Goal: Task Accomplishment & Management: Complete application form

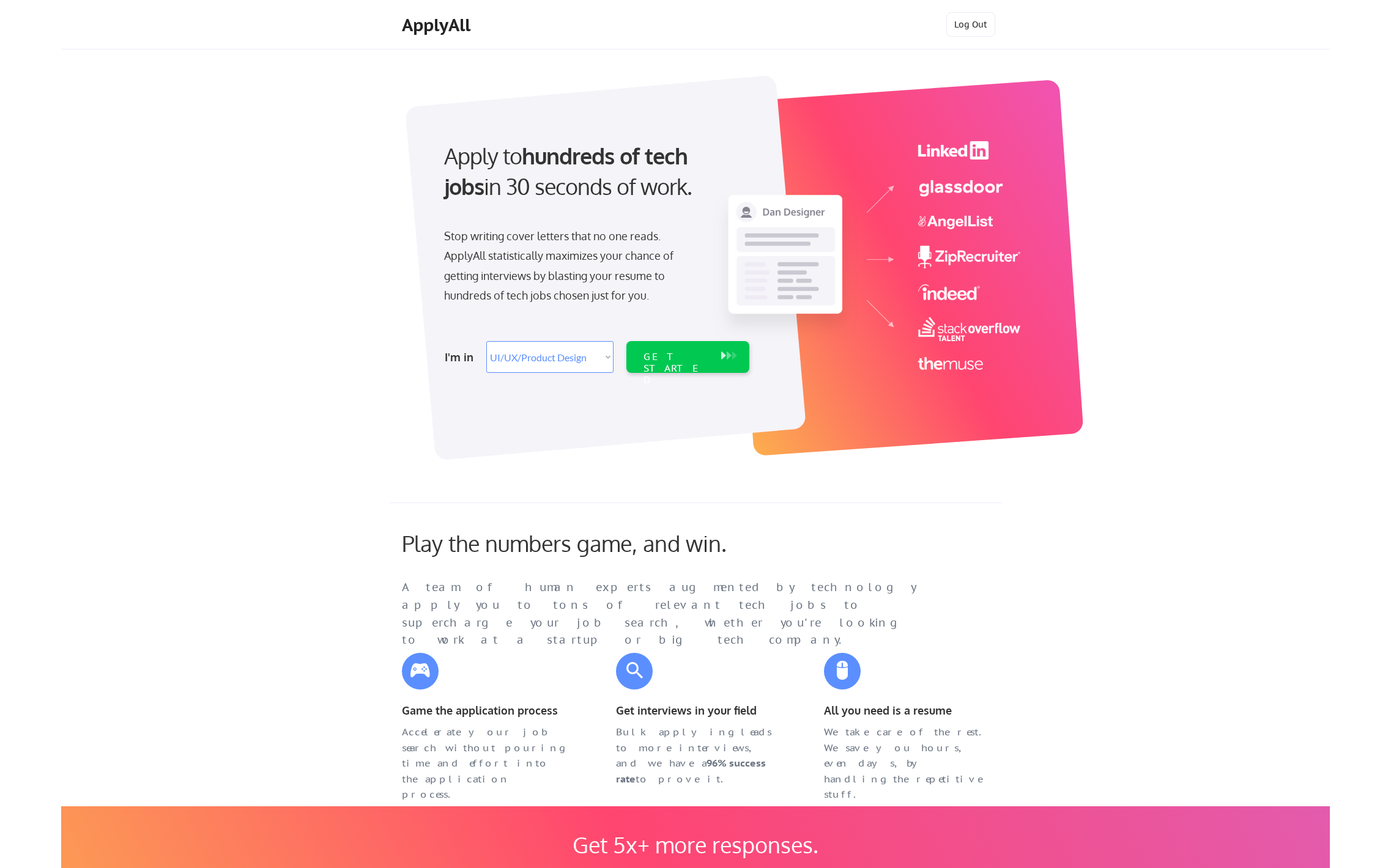
select select ""design""
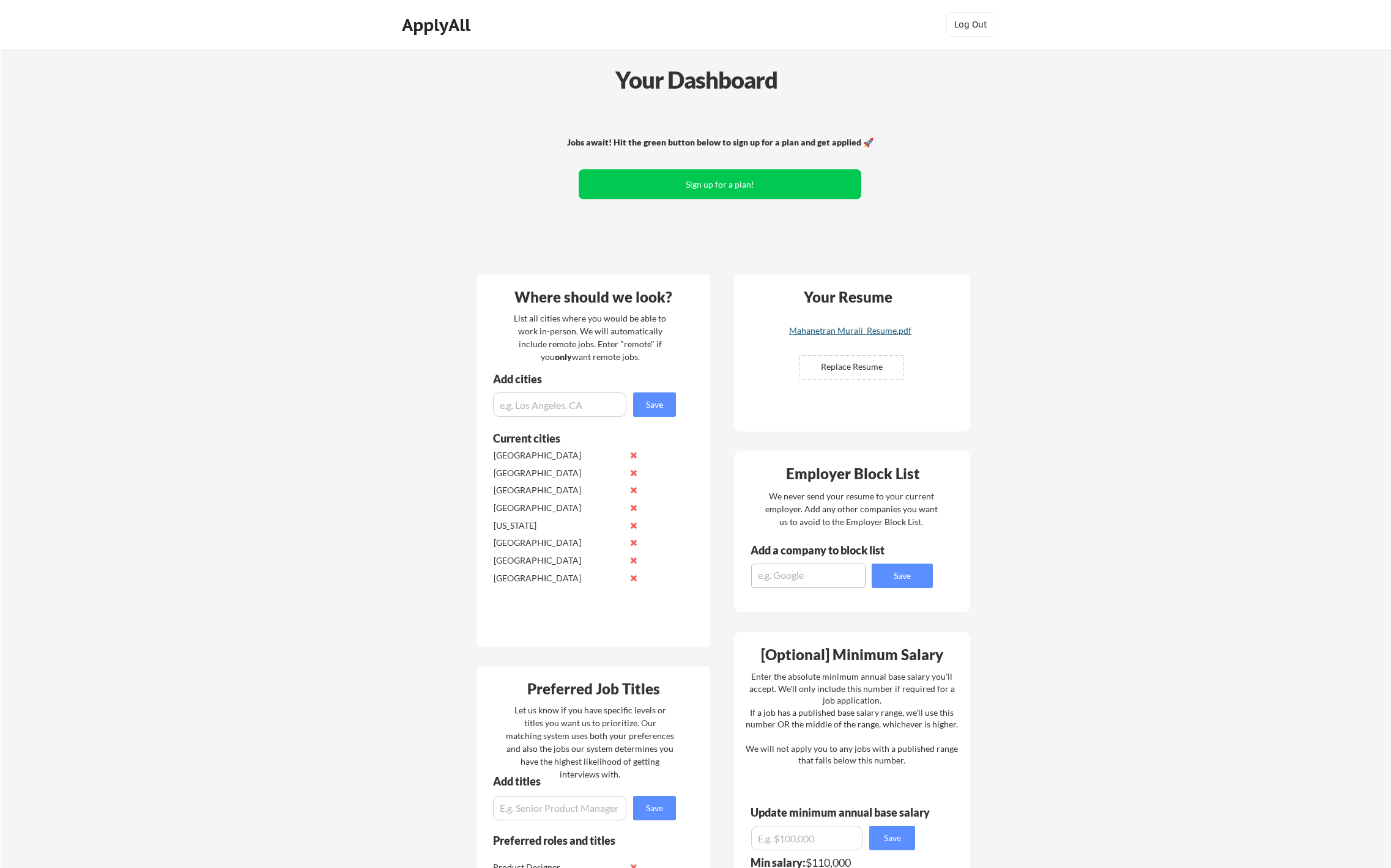
click at [863, 335] on div "Mahanetran Murali_Resume.pdf" at bounding box center [850, 330] width 145 height 8
click at [885, 332] on div "Mahanetran Murali_Resume.pdf" at bounding box center [850, 330] width 145 height 8
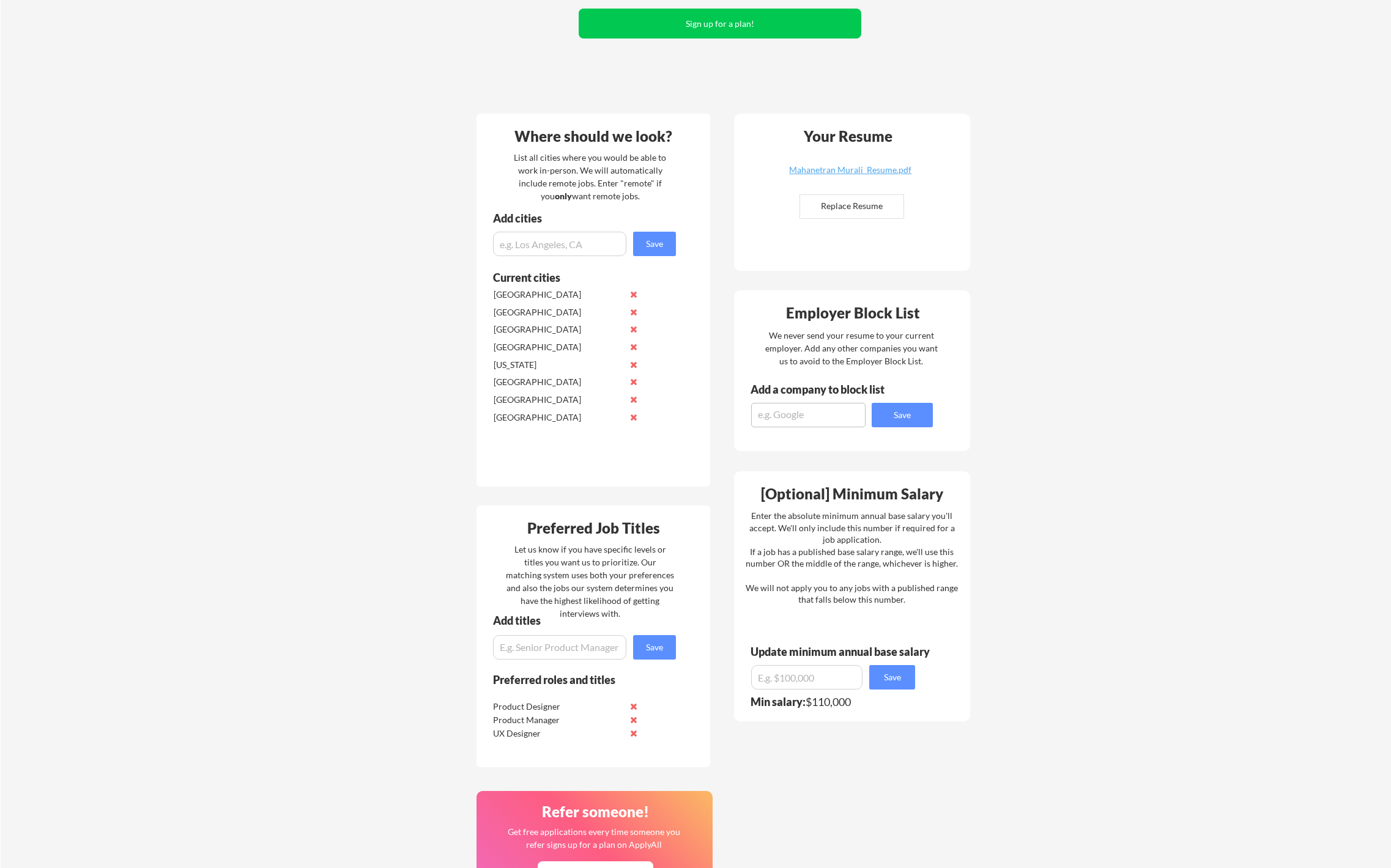
scroll to position [165, 0]
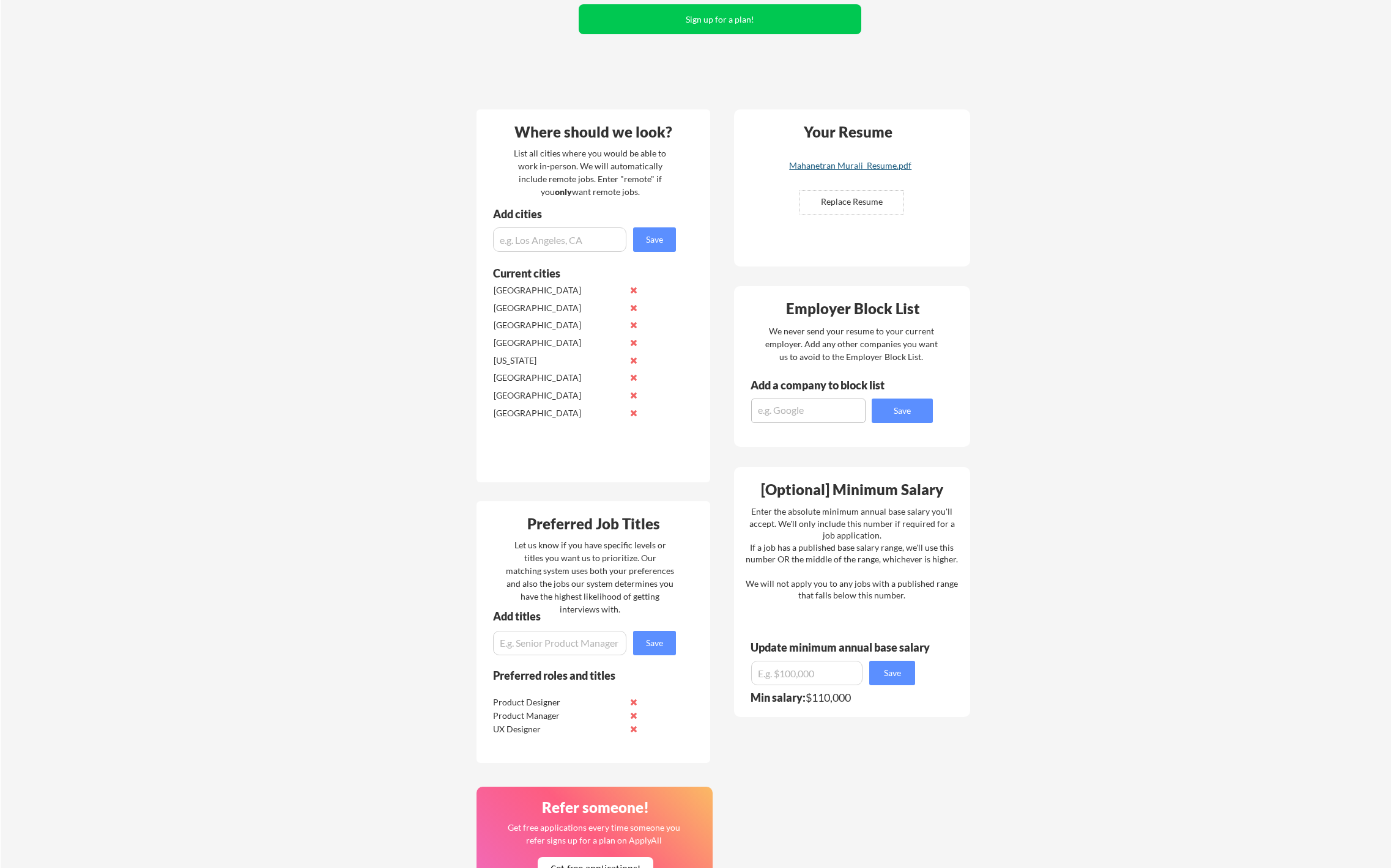
click at [873, 168] on div "Mahanetran Murali_Resume.pdf" at bounding box center [850, 166] width 145 height 8
click at [815, 680] on input "input" at bounding box center [807, 673] width 112 height 25
click at [774, 673] on input "input" at bounding box center [807, 673] width 112 height 25
type input "$100,000"
click at [901, 675] on button "Save" at bounding box center [892, 673] width 46 height 25
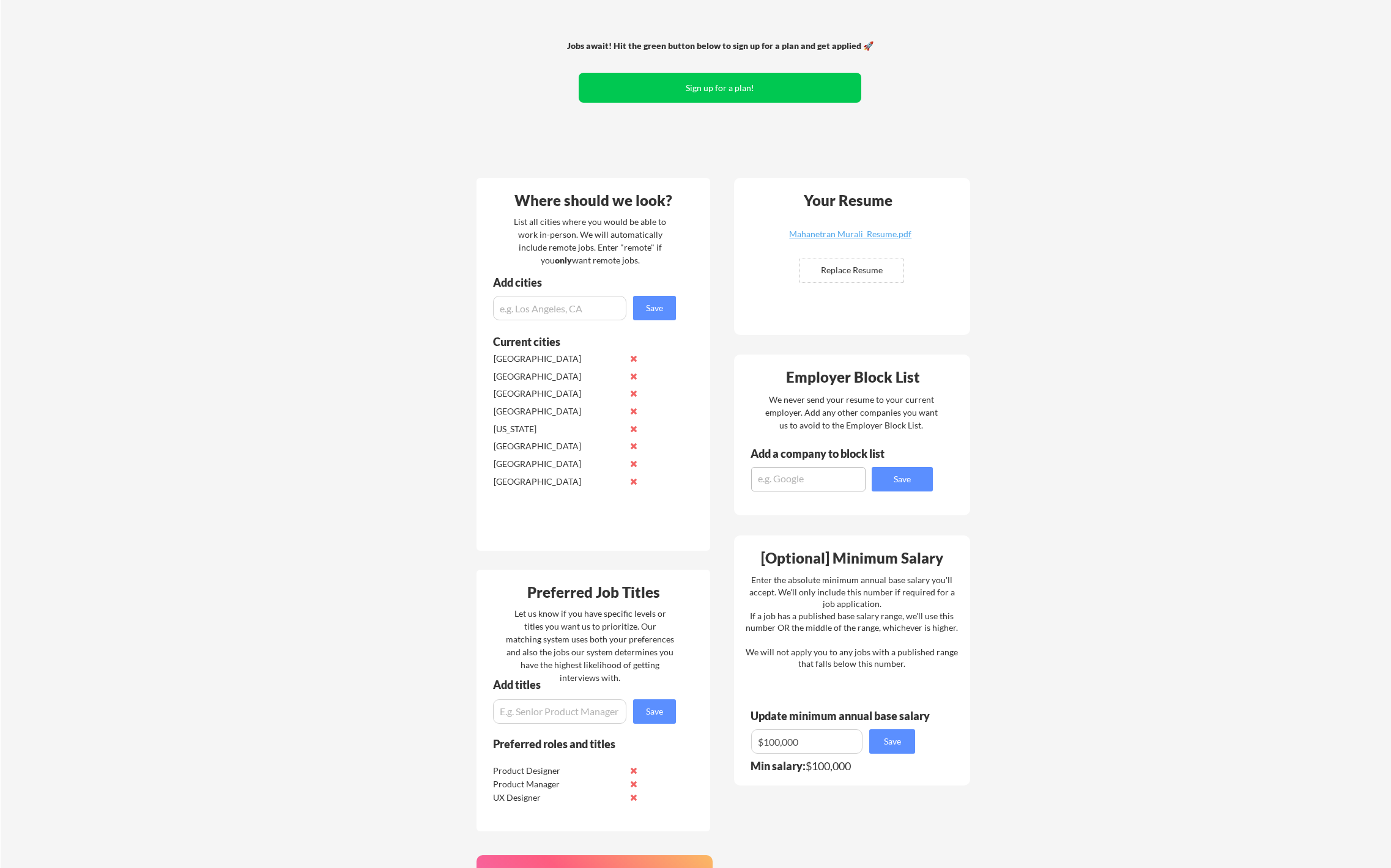
scroll to position [93, 0]
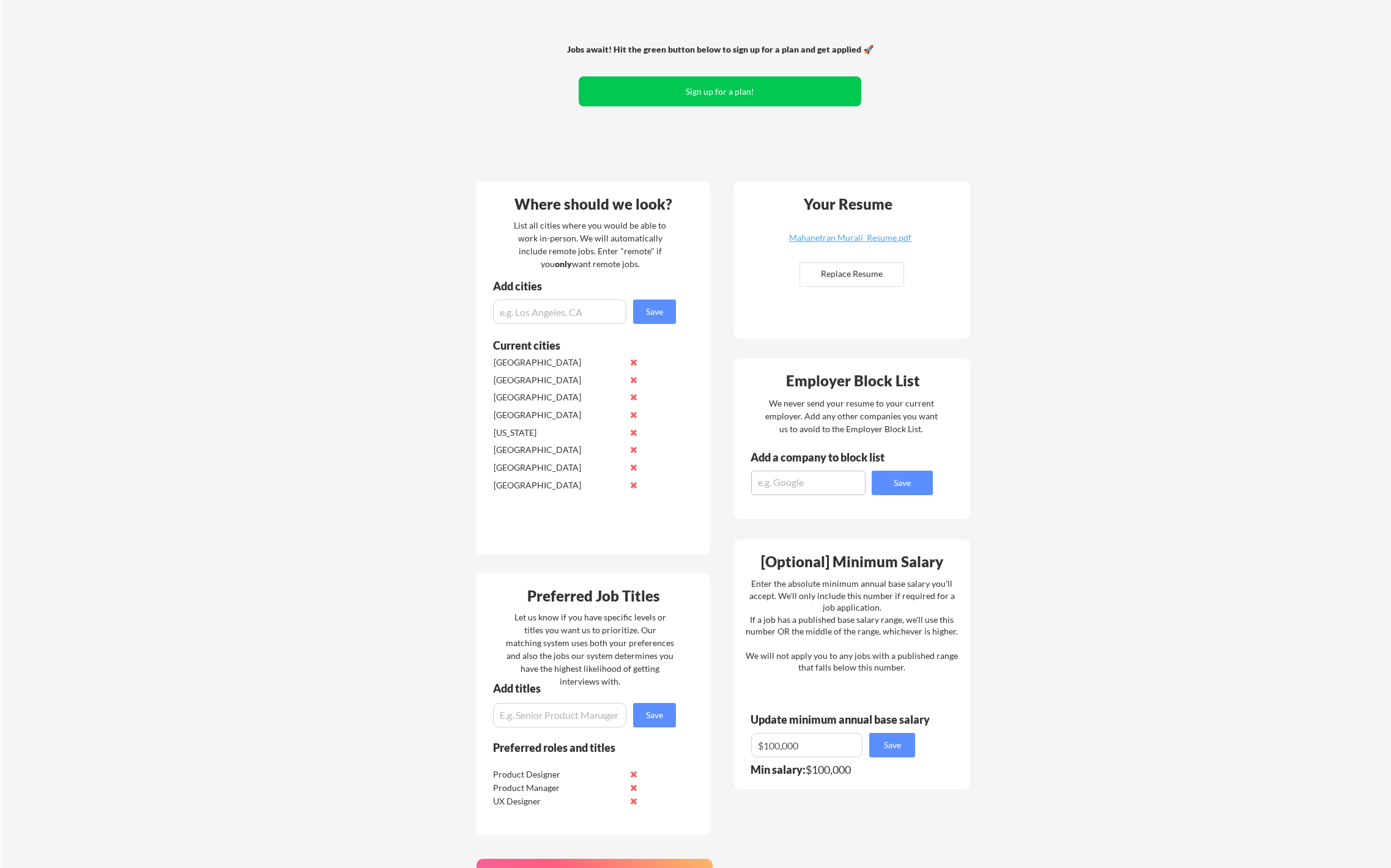
click at [858, 266] on input "file" at bounding box center [852, 274] width 103 height 23
type input "C:\fakepath\Mahanetran_Murali_ProductDesigner_Resume.pdf"
click at [780, 477] on textarea at bounding box center [808, 483] width 114 height 25
type textarea "adobe"
click at [895, 488] on button "Save" at bounding box center [902, 483] width 61 height 25
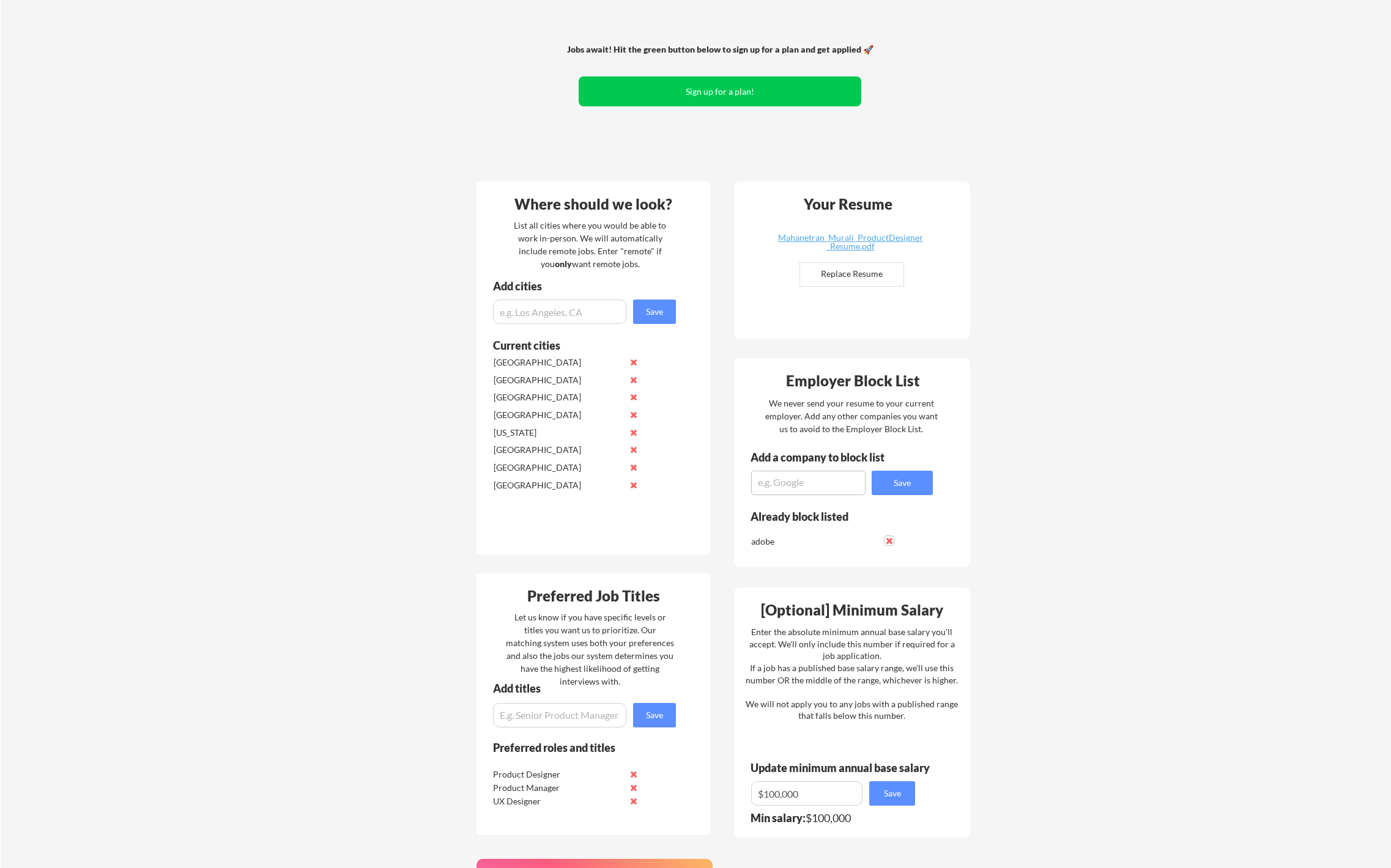
click at [889, 543] on button at bounding box center [889, 540] width 9 height 9
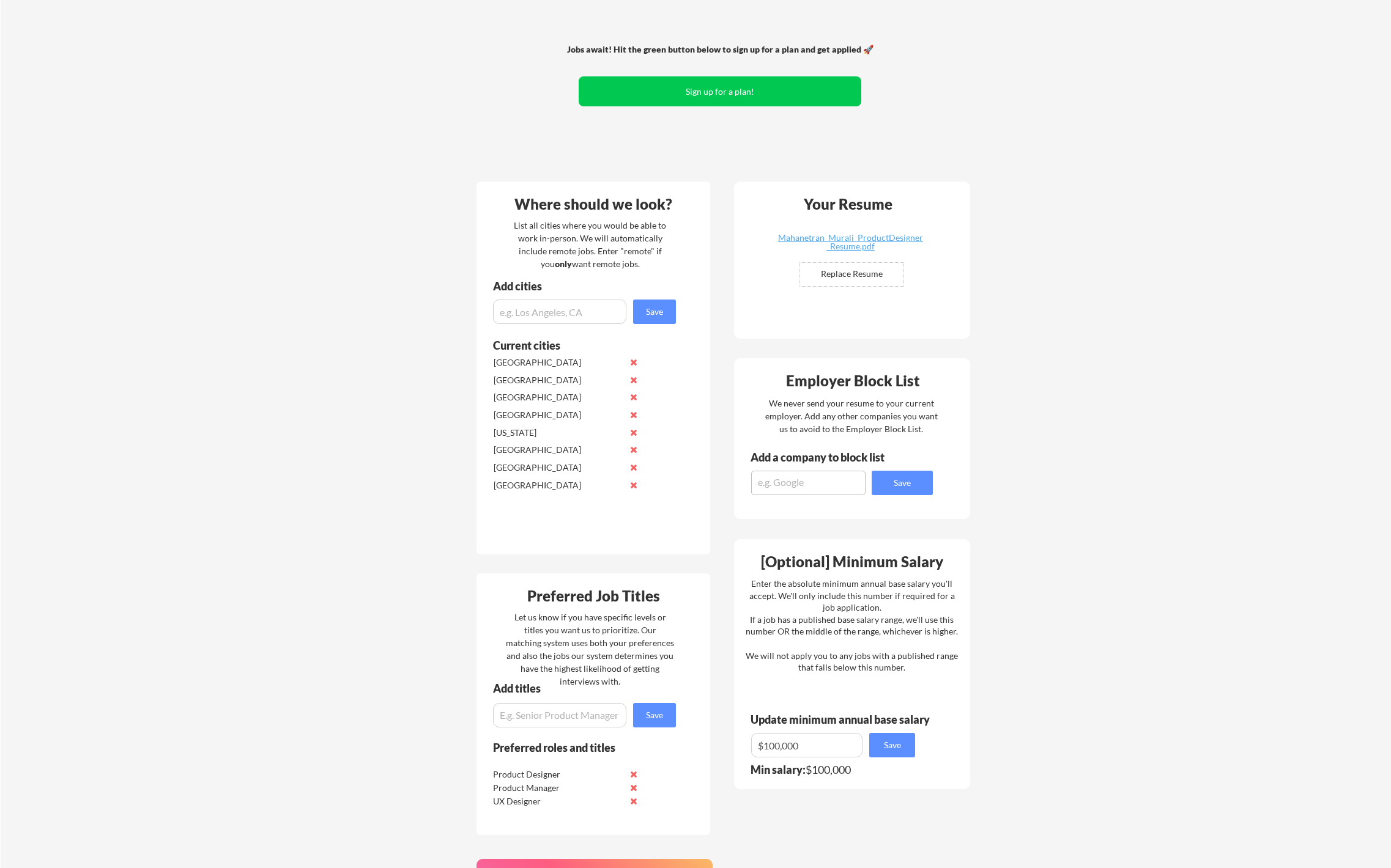
click at [835, 497] on div "Employer Block List We never send your resume to your current employer. Add any…" at bounding box center [852, 439] width 236 height 161
click at [835, 487] on textarea at bounding box center [808, 483] width 114 height 25
type textarea "Adobe"
click at [903, 481] on button "Save" at bounding box center [902, 483] width 61 height 25
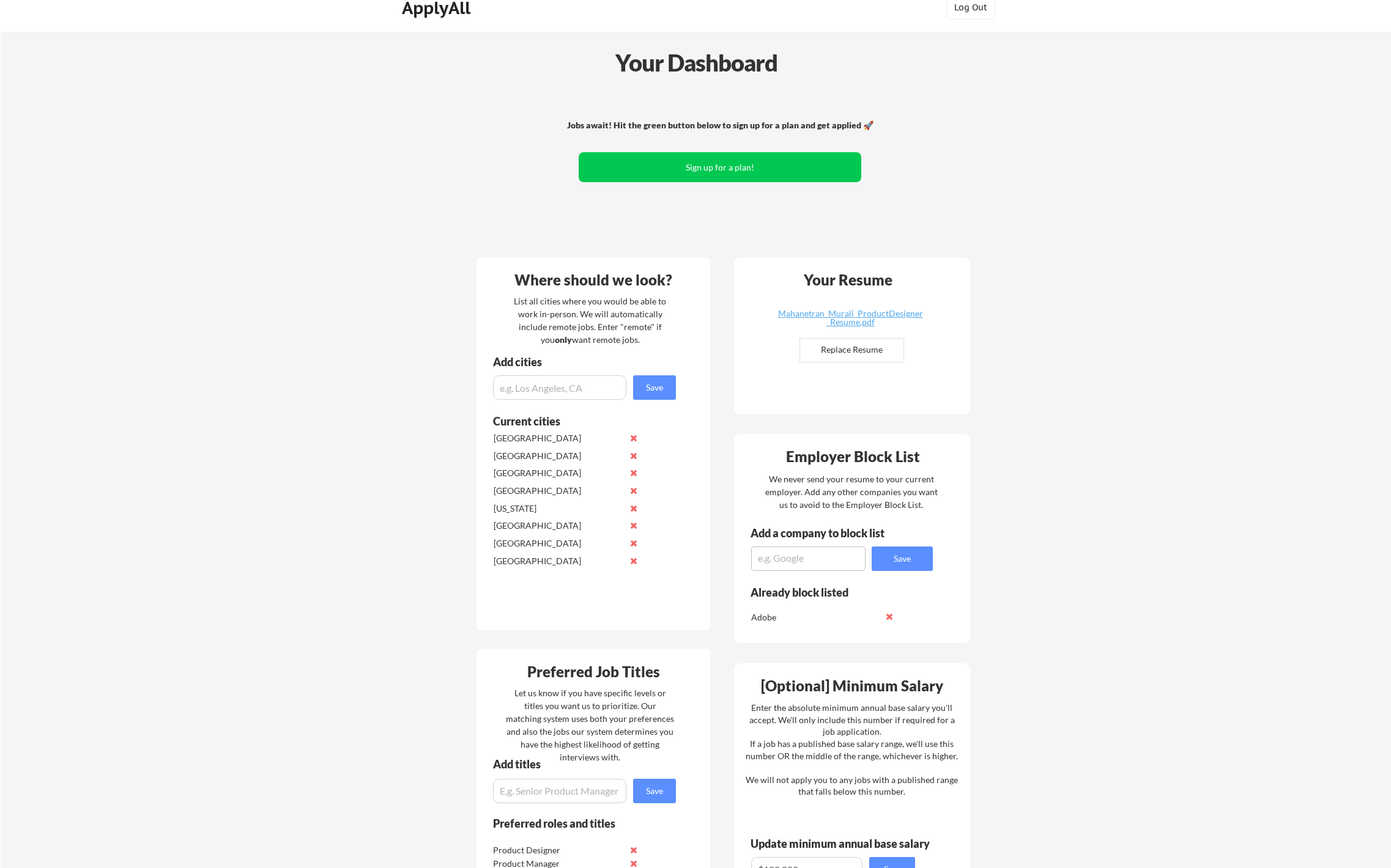
scroll to position [7, 0]
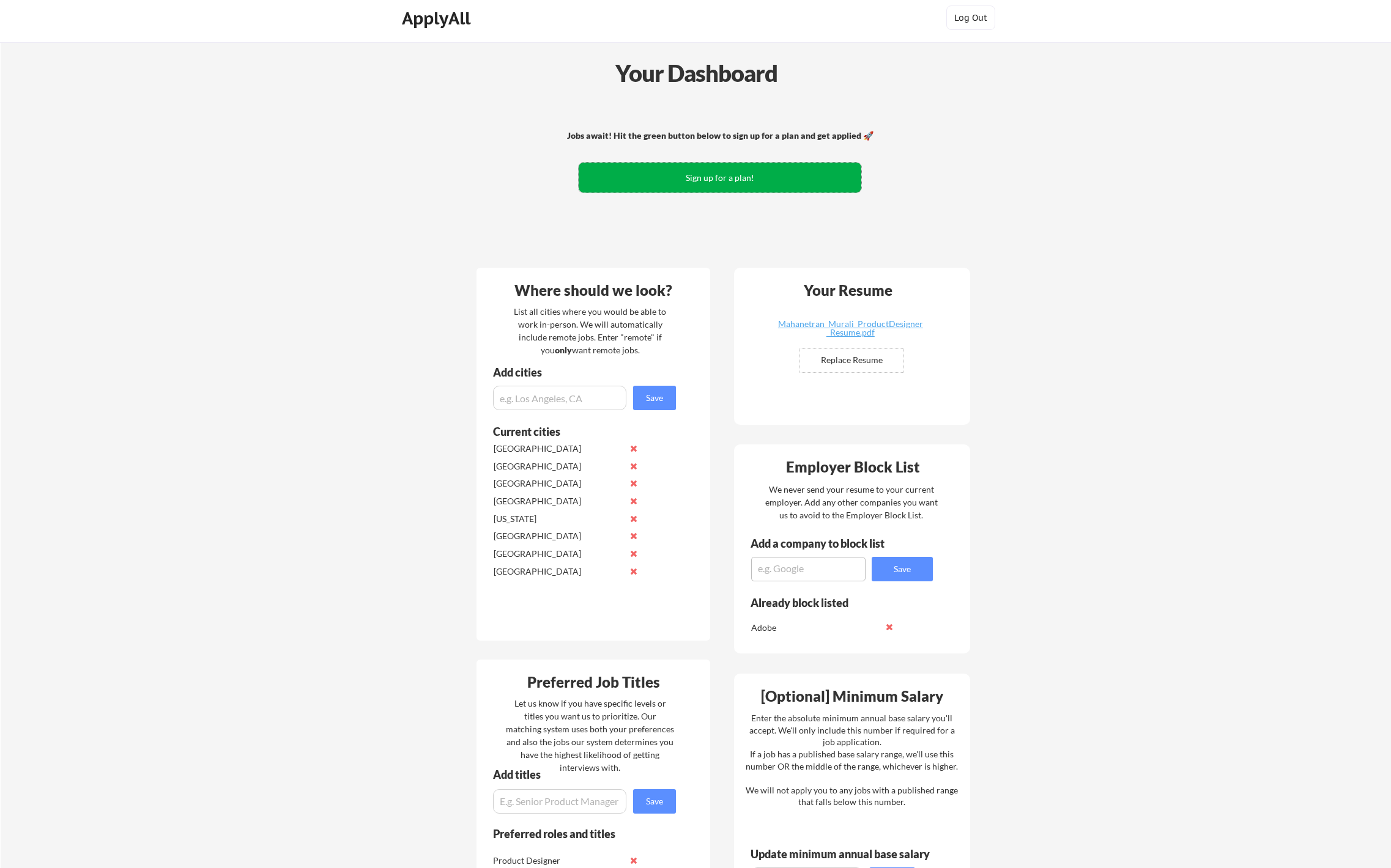
click at [731, 177] on button "Sign up for a plan!" at bounding box center [720, 177] width 282 height 30
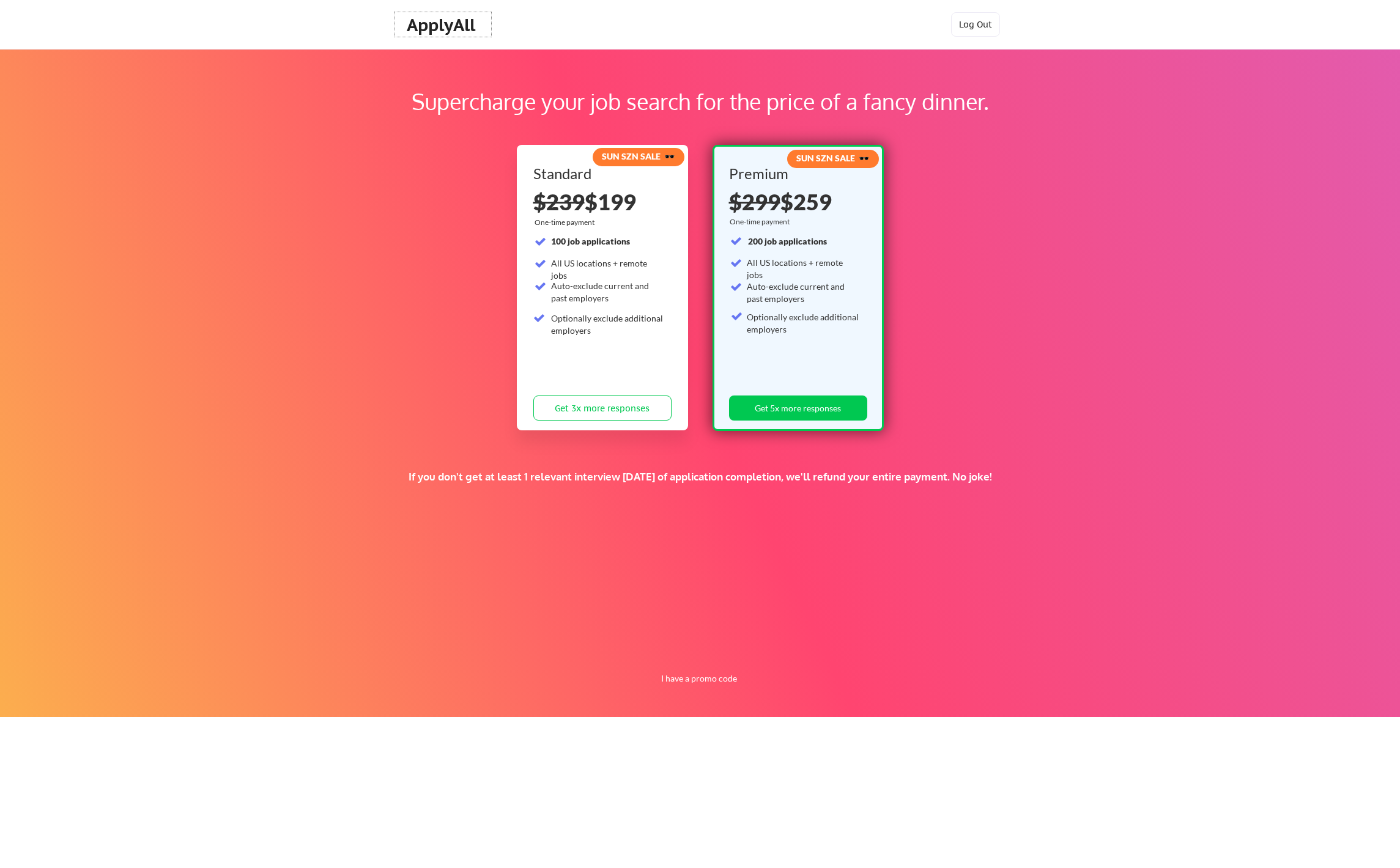
click at [466, 35] on div "ApplyAll" at bounding box center [442, 25] width 72 height 21
